Goal: Information Seeking & Learning: Learn about a topic

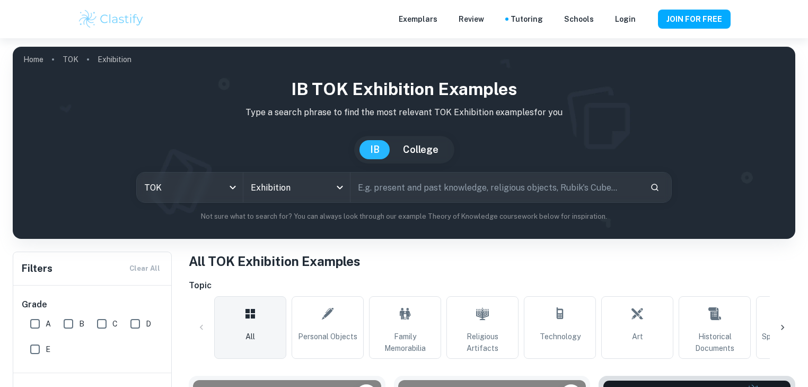
scroll to position [319, 0]
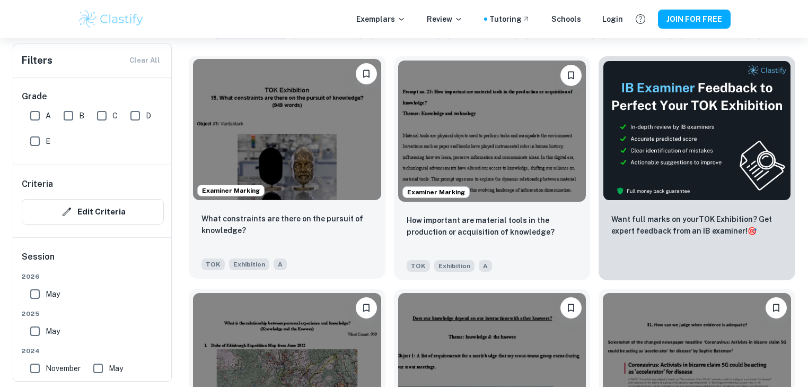
click at [299, 137] on img at bounding box center [287, 129] width 188 height 141
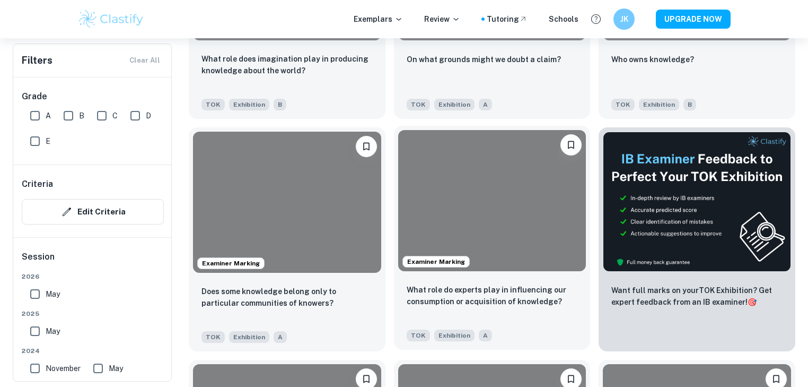
scroll to position [3968, 0]
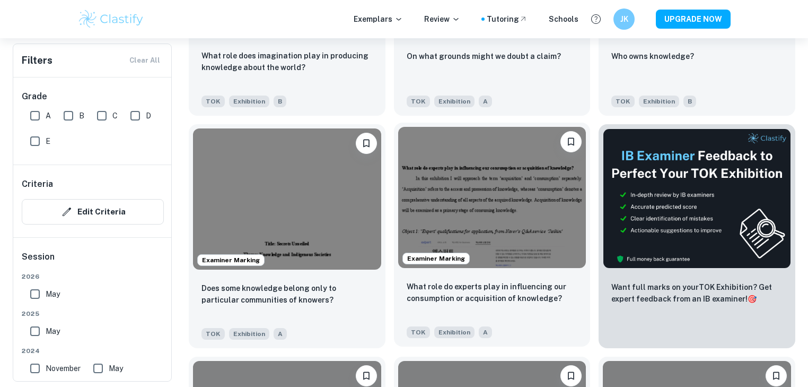
click at [482, 213] on img at bounding box center [492, 197] width 188 height 141
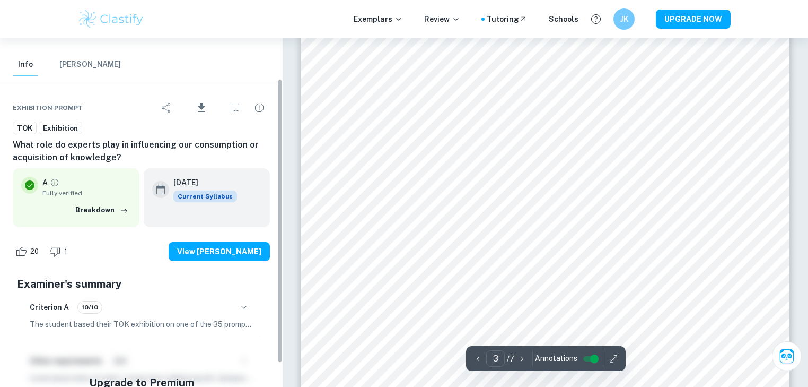
scroll to position [78, 0]
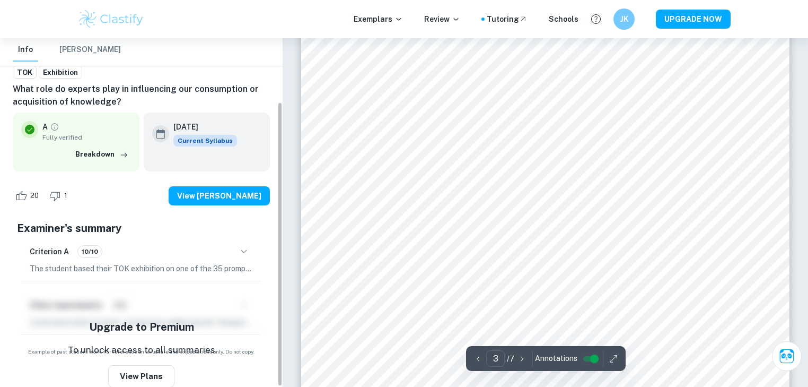
click at [221, 245] on div "Criterion A 10/10" at bounding box center [141, 251] width 223 height 18
click at [248, 252] on icon "button" at bounding box center [244, 251] width 13 height 13
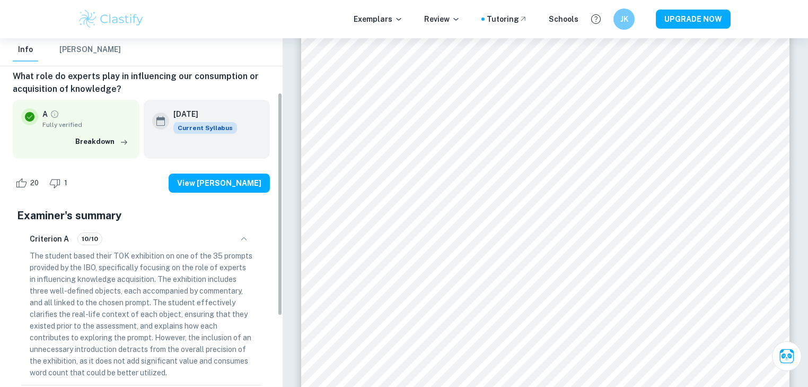
scroll to position [121, 0]
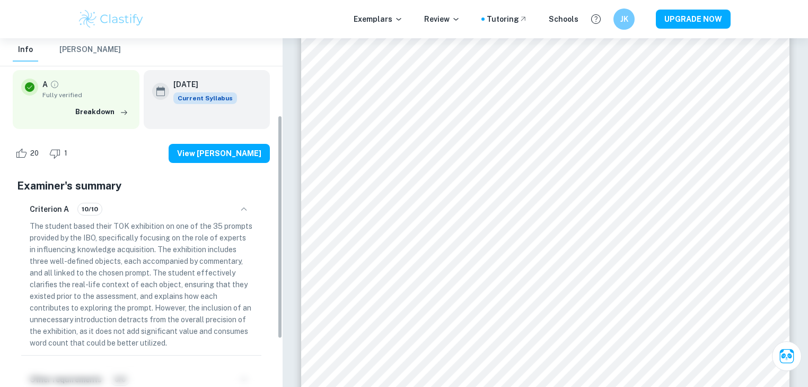
click at [123, 237] on p "The student based their TOK exhibition on one of the 35 prompts provided by the…" at bounding box center [141, 284] width 223 height 128
click at [127, 250] on p "The student based their TOK exhibition on one of the 35 prompts provided by the…" at bounding box center [141, 284] width 223 height 128
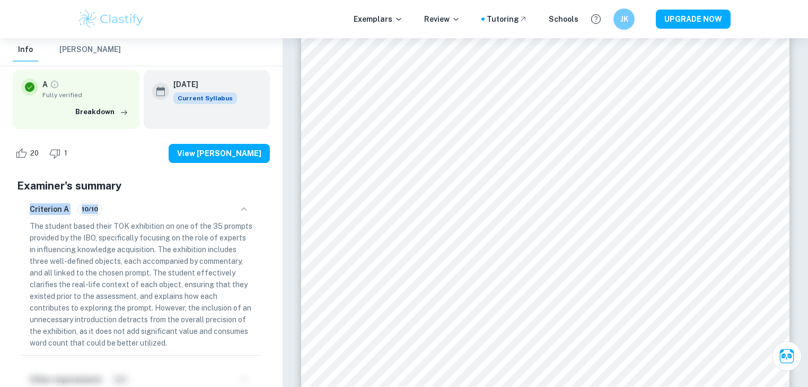
click at [127, 250] on p "The student based their TOK exhibition on one of the 35 prompts provided by the…" at bounding box center [141, 284] width 223 height 128
click at [142, 269] on p "The student based their TOK exhibition on one of the 35 prompts provided by the…" at bounding box center [141, 284] width 223 height 128
click at [140, 261] on p "The student based their TOK exhibition on one of the 35 prompts provided by the…" at bounding box center [141, 284] width 223 height 128
click at [140, 260] on p "The student based their TOK exhibition on one of the 35 prompts provided by the…" at bounding box center [141, 284] width 223 height 128
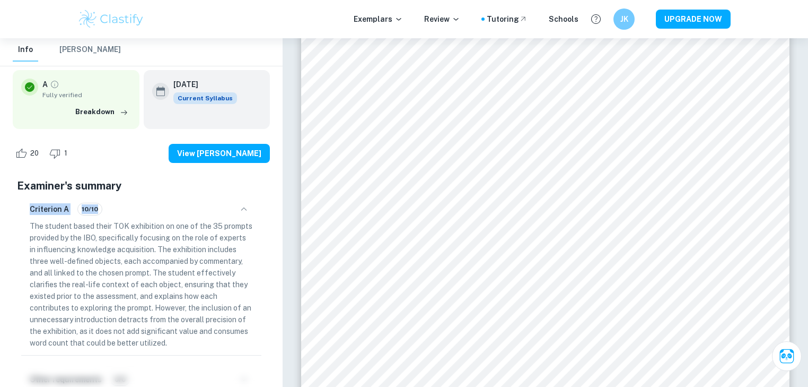
click at [145, 265] on p "The student based their TOK exhibition on one of the 35 prompts provided by the…" at bounding box center [141, 284] width 223 height 128
click at [139, 251] on p "The student based their TOK exhibition on one of the 35 prompts provided by the…" at bounding box center [141, 284] width 223 height 128
click at [141, 259] on p "The student based their TOK exhibition on one of the 35 prompts provided by the…" at bounding box center [141, 284] width 223 height 128
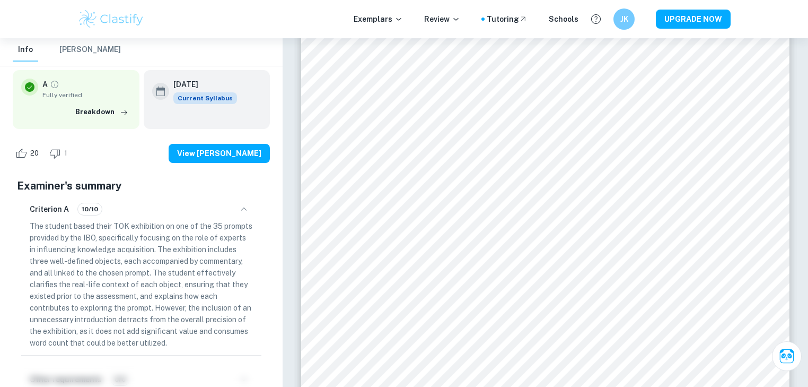
click at [141, 252] on p "The student based their TOK exhibition on one of the 35 prompts provided by the…" at bounding box center [141, 284] width 223 height 128
click at [144, 267] on p "The student based their TOK exhibition on one of the 35 prompts provided by the…" at bounding box center [141, 284] width 223 height 128
click at [140, 254] on p "The student based their TOK exhibition on one of the 35 prompts provided by the…" at bounding box center [141, 284] width 223 height 128
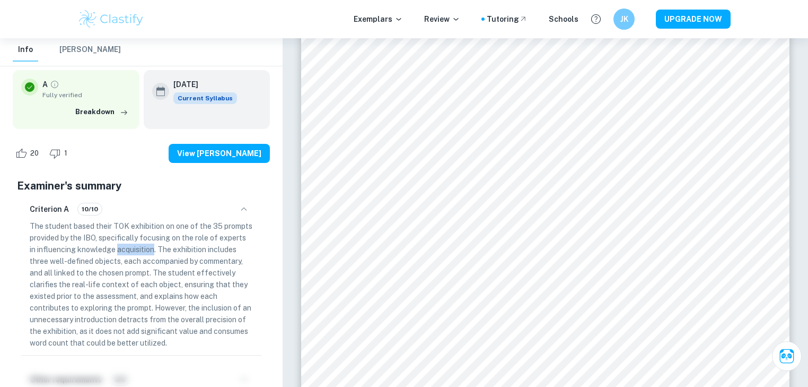
click at [140, 254] on p "The student based their TOK exhibition on one of the 35 prompts provided by the…" at bounding box center [141, 284] width 223 height 128
click at [144, 261] on p "The student based their TOK exhibition on one of the 35 prompts provided by the…" at bounding box center [141, 284] width 223 height 128
click at [142, 254] on p "The student based their TOK exhibition on one of the 35 prompts provided by the…" at bounding box center [141, 284] width 223 height 128
click at [142, 252] on p "The student based their TOK exhibition on one of the 35 prompts provided by the…" at bounding box center [141, 284] width 223 height 128
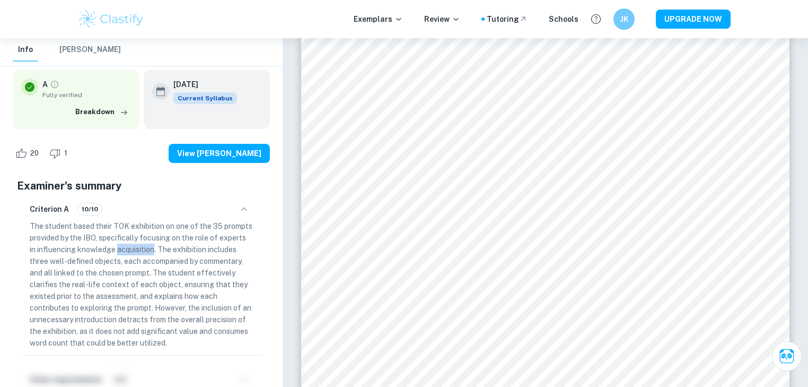
click at [142, 252] on p "The student based their TOK exhibition on one of the 35 prompts provided by the…" at bounding box center [141, 284] width 223 height 128
click at [149, 261] on p "The student based their TOK exhibition on one of the 35 prompts provided by the…" at bounding box center [141, 284] width 223 height 128
click at [161, 274] on p "The student based their TOK exhibition on one of the 35 prompts provided by the…" at bounding box center [141, 284] width 223 height 128
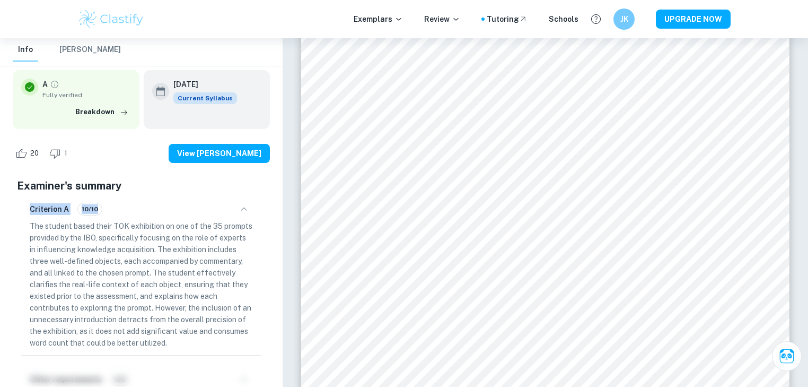
click at [154, 257] on p "The student based their TOK exhibition on one of the 35 prompts provided by the…" at bounding box center [141, 284] width 223 height 128
click at [153, 257] on p "The student based their TOK exhibition on one of the 35 prompts provided by the…" at bounding box center [141, 284] width 223 height 128
click at [220, 267] on p "The student based their TOK exhibition on one of the 35 prompts provided by the…" at bounding box center [141, 284] width 223 height 128
click at [220, 270] on p "The student based their TOK exhibition on one of the 35 prompts provided by the…" at bounding box center [141, 284] width 223 height 128
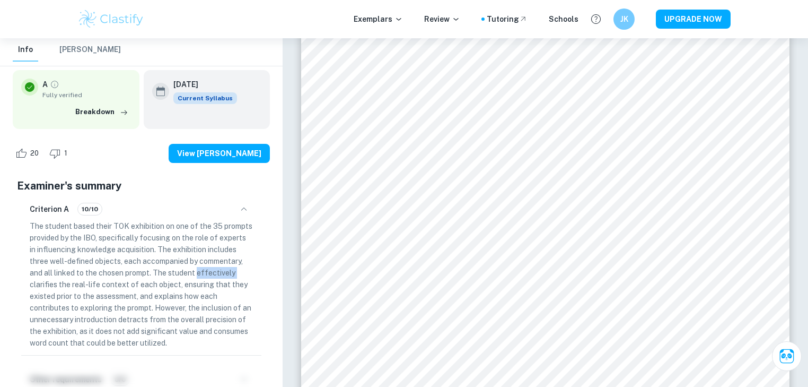
click at [220, 270] on p "The student based their TOK exhibition on one of the 35 prompts provided by the…" at bounding box center [141, 284] width 223 height 128
click at [219, 277] on p "The student based their TOK exhibition on one of the 35 prompts provided by the…" at bounding box center [141, 284] width 223 height 128
click at [214, 272] on p "The student based their TOK exhibition on one of the 35 prompts provided by the…" at bounding box center [141, 284] width 223 height 128
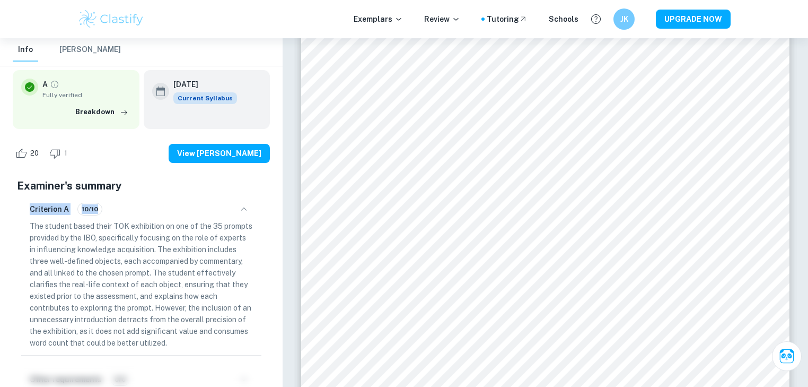
click at [214, 272] on p "The student based their TOK exhibition on one of the 35 prompts provided by the…" at bounding box center [141, 284] width 223 height 128
click at [214, 277] on p "The student based their TOK exhibition on one of the 35 prompts provided by the…" at bounding box center [141, 284] width 223 height 128
click at [209, 272] on p "The student based their TOK exhibition on one of the 35 prompts provided by the…" at bounding box center [141, 284] width 223 height 128
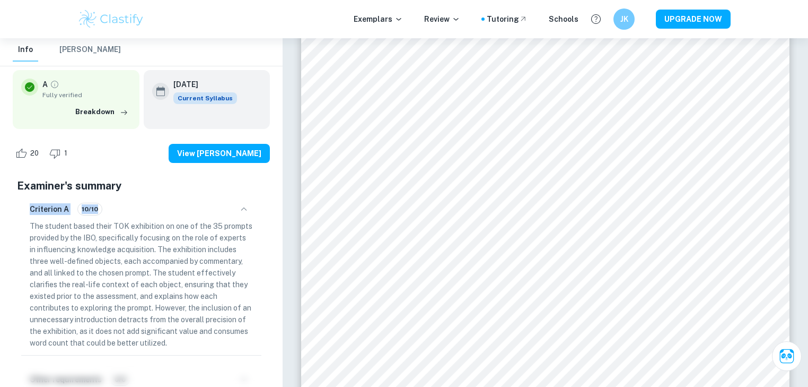
click at [209, 276] on p "The student based their TOK exhibition on one of the 35 prompts provided by the…" at bounding box center [141, 284] width 223 height 128
click at [202, 269] on p "The student based their TOK exhibition on one of the 35 prompts provided by the…" at bounding box center [141, 284] width 223 height 128
click at [202, 273] on p "The student based their TOK exhibition on one of the 35 prompts provided by the…" at bounding box center [141, 284] width 223 height 128
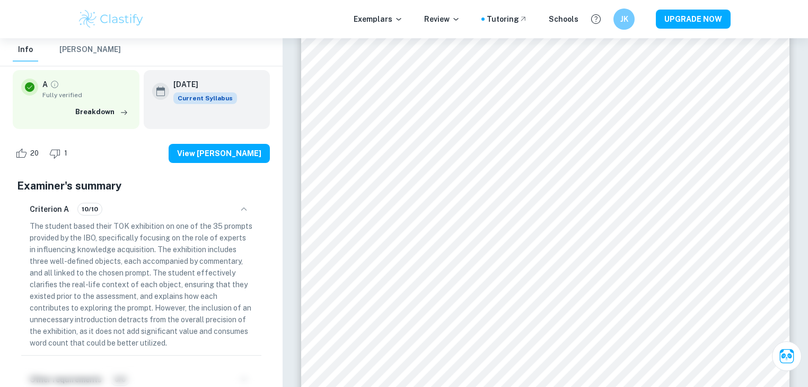
click at [198, 270] on p "The student based their TOK exhibition on one of the 35 prompts provided by the…" at bounding box center [141, 284] width 223 height 128
click at [198, 269] on p "The student based their TOK exhibition on one of the 35 prompts provided by the…" at bounding box center [141, 284] width 223 height 128
drag, startPoint x: 198, startPoint y: 269, endPoint x: 198, endPoint y: 275, distance: 5.3
click at [197, 269] on p "The student based their TOK exhibition on one of the 35 prompts provided by the…" at bounding box center [141, 284] width 223 height 128
click at [199, 276] on p "The student based their TOK exhibition on one of the 35 prompts provided by the…" at bounding box center [141, 284] width 223 height 128
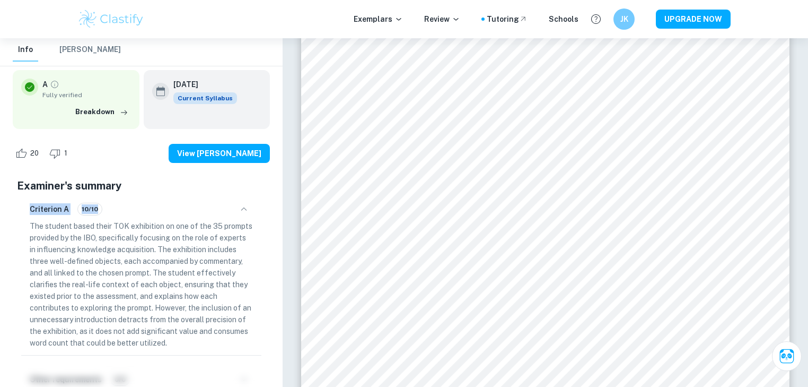
click at [195, 272] on p "The student based their TOK exhibition on one of the 35 prompts provided by the…" at bounding box center [141, 284] width 223 height 128
click at [198, 278] on p "The student based their TOK exhibition on one of the 35 prompts provided by the…" at bounding box center [141, 284] width 223 height 128
click at [194, 272] on p "The student based their TOK exhibition on one of the 35 prompts provided by the…" at bounding box center [141, 284] width 223 height 128
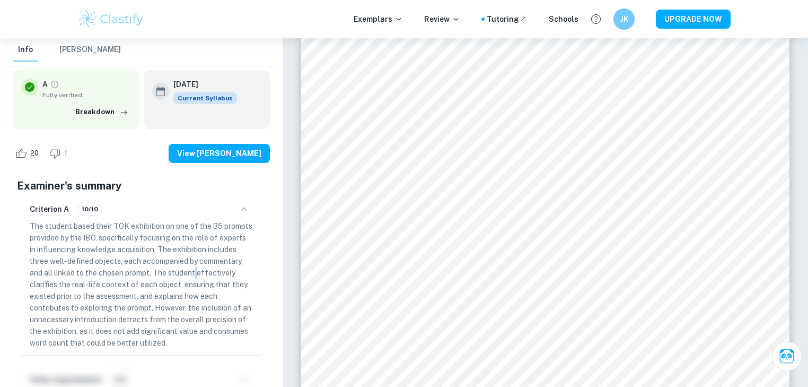
click at [194, 272] on p "The student based their TOK exhibition on one of the 35 prompts provided by the…" at bounding box center [141, 284] width 223 height 128
click at [197, 277] on p "The student based their TOK exhibition on one of the 35 prompts provided by the…" at bounding box center [141, 284] width 223 height 128
click at [195, 272] on p "The student based their TOK exhibition on one of the 35 prompts provided by the…" at bounding box center [141, 284] width 223 height 128
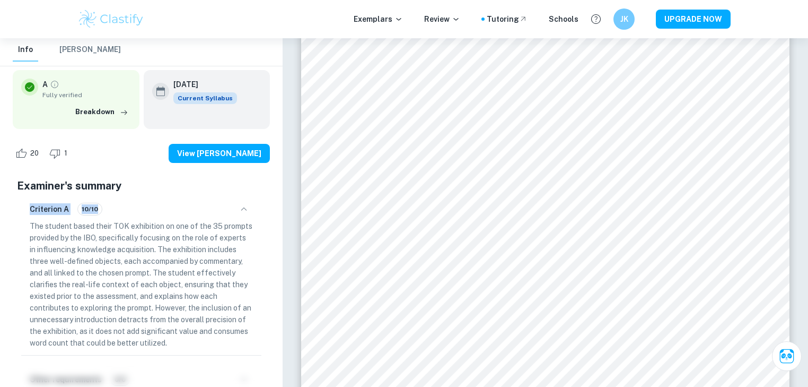
click at [195, 272] on p "The student based their TOK exhibition on one of the 35 prompts provided by the…" at bounding box center [141, 284] width 223 height 128
click at [195, 277] on p "The student based their TOK exhibition on one of the 35 prompts provided by the…" at bounding box center [141, 284] width 223 height 128
click at [192, 272] on p "The student based their TOK exhibition on one of the 35 prompts provided by the…" at bounding box center [141, 284] width 223 height 128
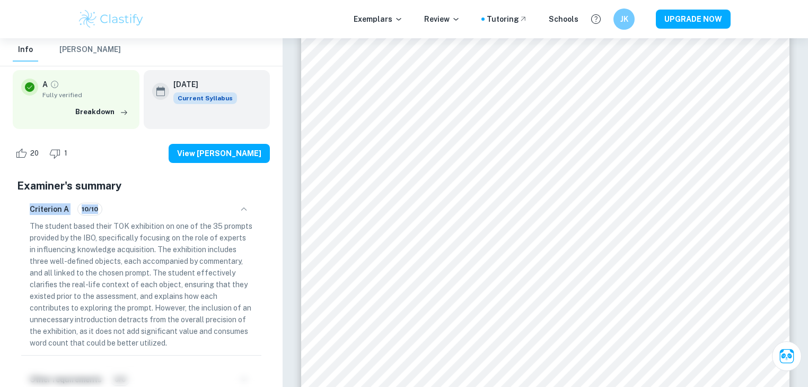
click at [194, 277] on p "The student based their TOK exhibition on one of the 35 prompts provided by the…" at bounding box center [141, 284] width 223 height 128
click at [192, 273] on p "The student based their TOK exhibition on one of the 35 prompts provided by the…" at bounding box center [141, 284] width 223 height 128
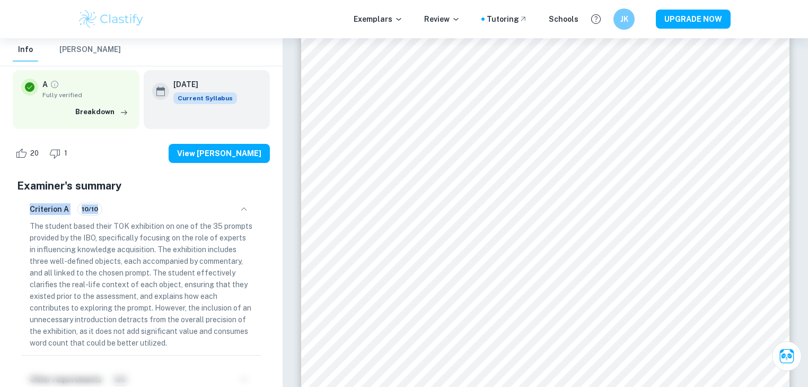
click at [195, 280] on p "The student based their TOK exhibition on one of the 35 prompts provided by the…" at bounding box center [141, 284] width 223 height 128
click at [193, 275] on p "The student based their TOK exhibition on one of the 35 prompts provided by the…" at bounding box center [141, 284] width 223 height 128
click at [196, 283] on p "The student based their TOK exhibition on one of the 35 prompts provided by the…" at bounding box center [141, 284] width 223 height 128
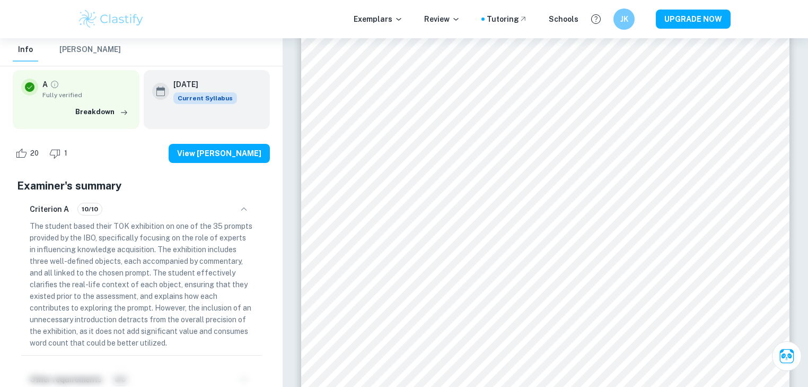
click at [196, 282] on p "The student based their TOK exhibition on one of the 35 prompts provided by the…" at bounding box center [141, 284] width 223 height 128
click at [198, 286] on p "The student based their TOK exhibition on one of the 35 prompts provided by the…" at bounding box center [141, 284] width 223 height 128
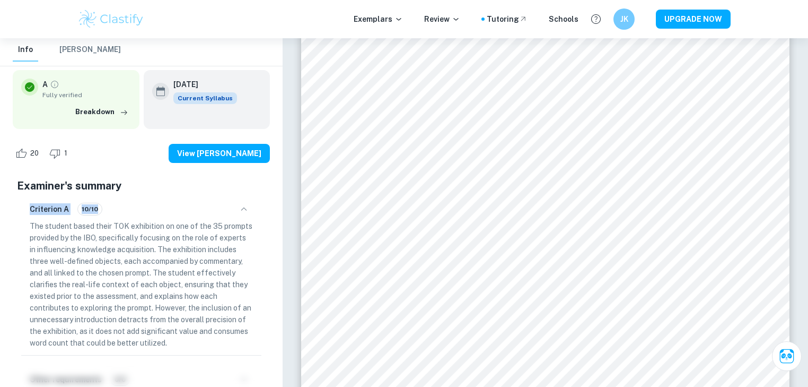
click at [198, 298] on p "The student based their TOK exhibition on one of the 35 prompts provided by the…" at bounding box center [141, 284] width 223 height 128
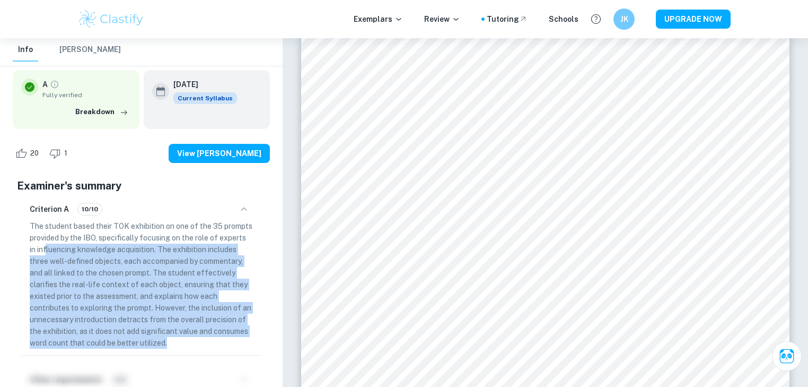
drag, startPoint x: 185, startPoint y: 344, endPoint x: 45, endPoint y: 248, distance: 169.3
click at [45, 248] on p "The student based their TOK exhibition on one of the 35 prompts provided by the…" at bounding box center [141, 284] width 223 height 128
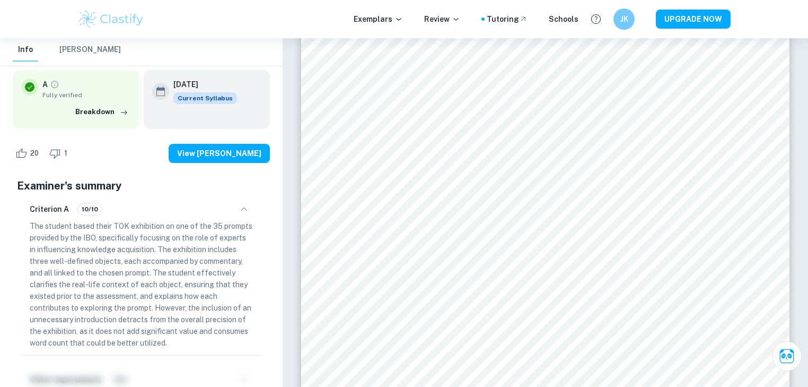
click at [79, 277] on p "The student based their TOK exhibition on one of the 35 prompts provided by the…" at bounding box center [141, 284] width 223 height 128
click at [92, 288] on p "The student based their TOK exhibition on one of the 35 prompts provided by the…" at bounding box center [141, 284] width 223 height 128
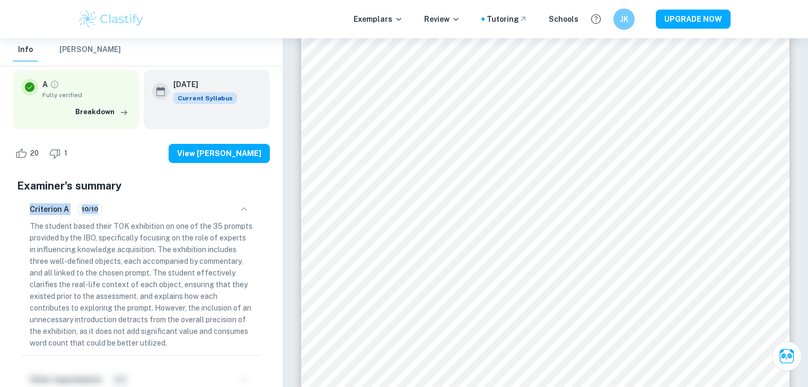
drag, startPoint x: 92, startPoint y: 288, endPoint x: 104, endPoint y: 299, distance: 16.1
click at [93, 288] on p "The student based their TOK exhibition on one of the 35 prompts provided by the…" at bounding box center [141, 284] width 223 height 128
click at [106, 300] on p "The student based their TOK exhibition on one of the 35 prompts provided by the…" at bounding box center [141, 284] width 223 height 128
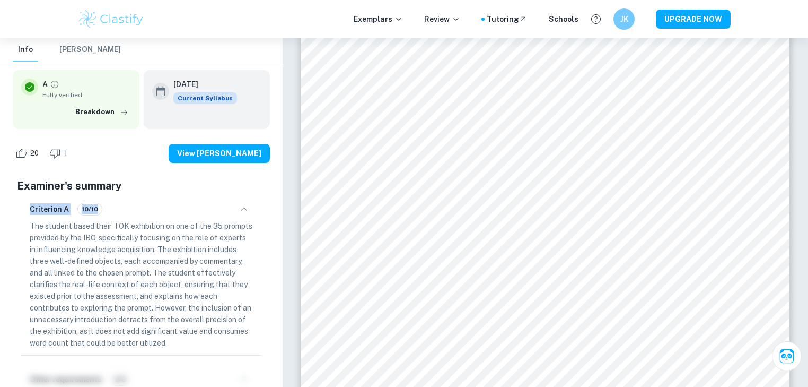
click at [109, 305] on p "The student based their TOK exhibition on one of the 35 prompts provided by the…" at bounding box center [141, 284] width 223 height 128
click at [113, 309] on p "The student based their TOK exhibition on one of the 35 prompts provided by the…" at bounding box center [141, 284] width 223 height 128
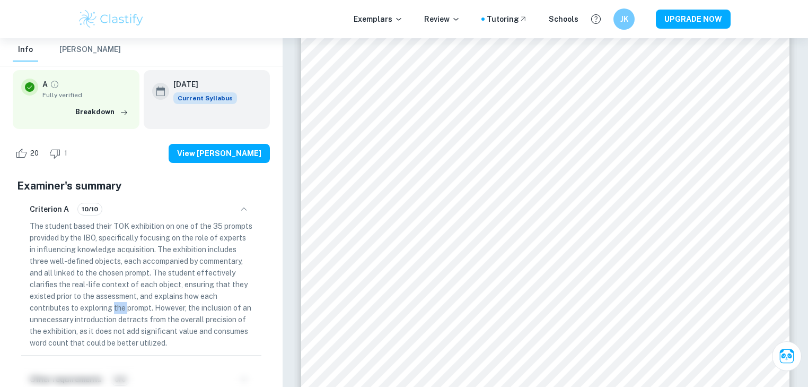
click at [121, 305] on p "The student based their TOK exhibition on one of the 35 prompts provided by the…" at bounding box center [141, 284] width 223 height 128
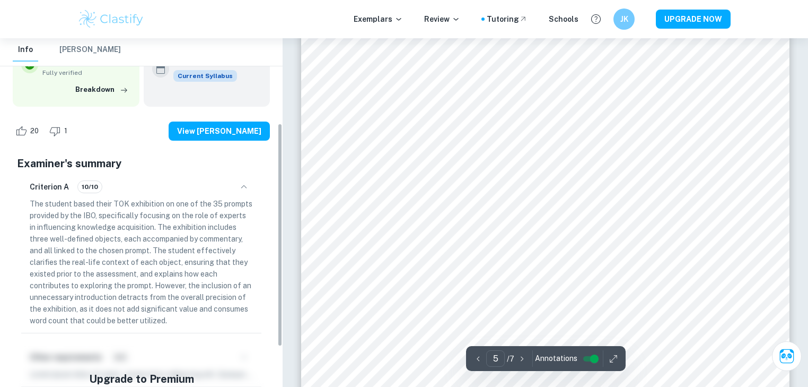
scroll to position [195, 0]
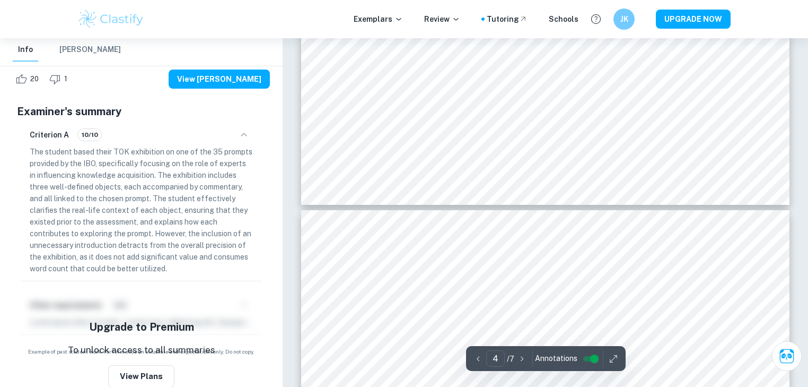
type input "3"
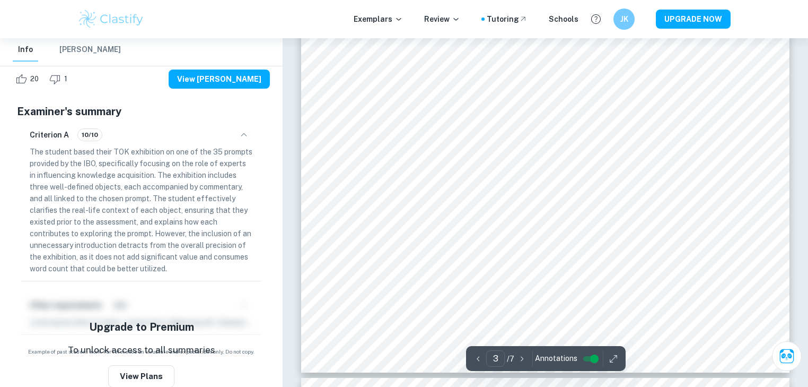
scroll to position [1740, 0]
